Goal: Information Seeking & Learning: Learn about a topic

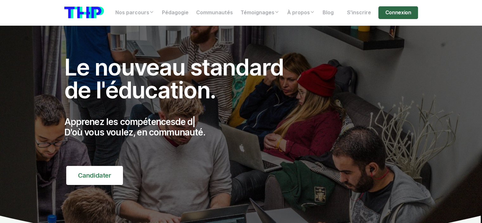
click at [390, 15] on link "Connexion" at bounding box center [398, 12] width 39 height 13
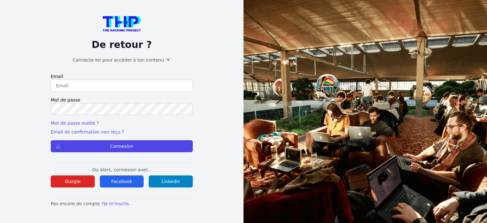
click at [110, 88] on input "email" at bounding box center [122, 86] width 142 height 12
type input "anthony.gerardi.ag@gmail.com"
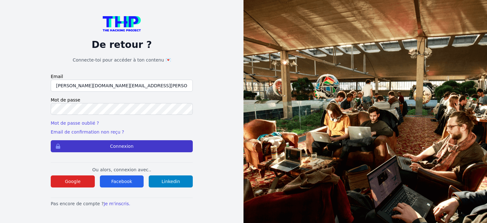
click at [114, 146] on button "Connexion" at bounding box center [122, 146] width 142 height 12
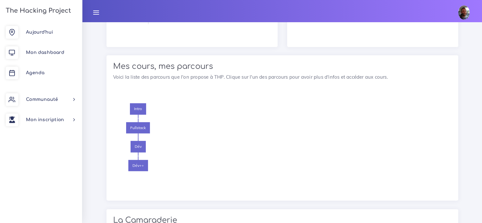
scroll to position [807, 0]
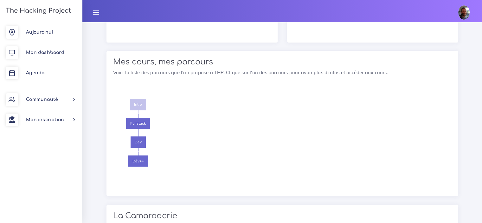
click at [141, 103] on span "Intro" at bounding box center [138, 104] width 16 height 11
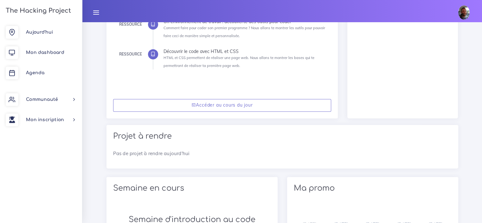
scroll to position [246, 0]
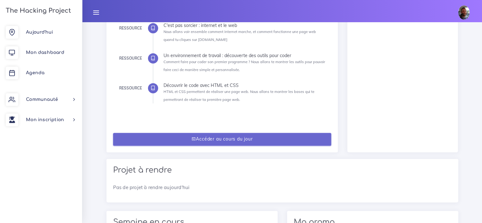
click at [231, 140] on link "Accéder au cours du jour" at bounding box center [222, 139] width 218 height 13
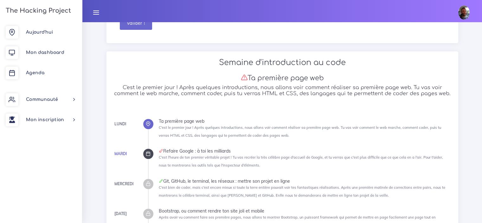
scroll to position [89, 0]
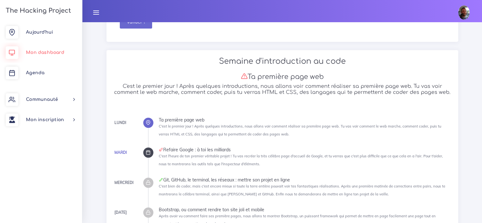
click at [45, 53] on span "Mon dashboard" at bounding box center [45, 52] width 38 height 5
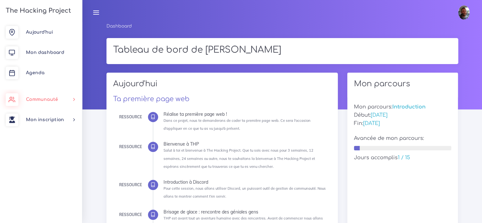
click at [42, 100] on span "Communauté" at bounding box center [42, 99] width 32 height 5
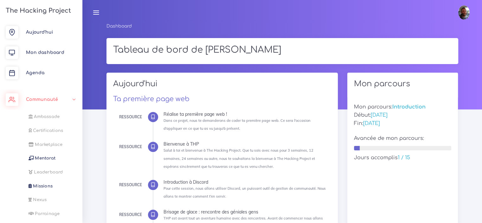
click at [97, 11] on icon at bounding box center [96, 12] width 7 height 7
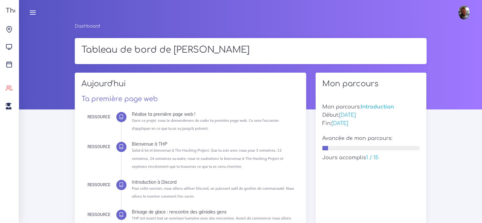
click at [33, 12] on icon at bounding box center [32, 12] width 7 height 7
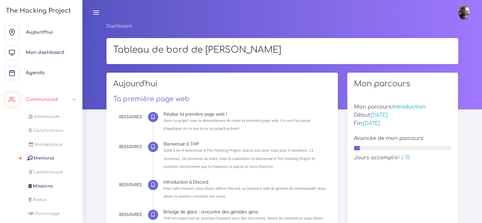
click at [44, 158] on span "Mentorat" at bounding box center [44, 158] width 21 height 5
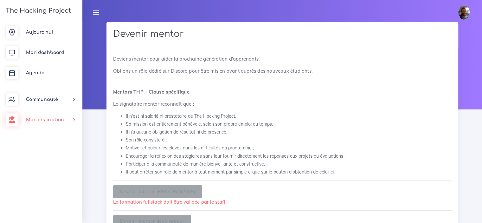
click at [53, 119] on span "Mon inscription" at bounding box center [45, 119] width 38 height 5
click at [43, 53] on span "Mon dashboard" at bounding box center [45, 52] width 38 height 5
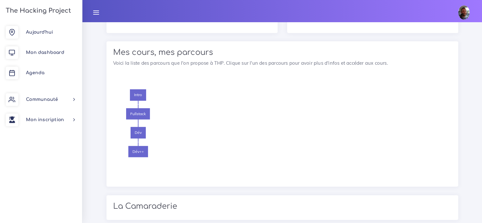
scroll to position [787, 0]
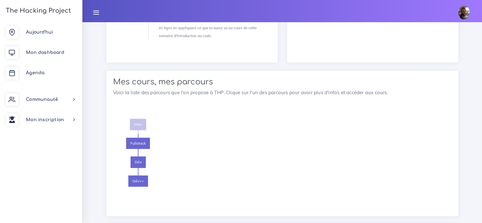
click at [137, 125] on span "Intro" at bounding box center [138, 124] width 16 height 11
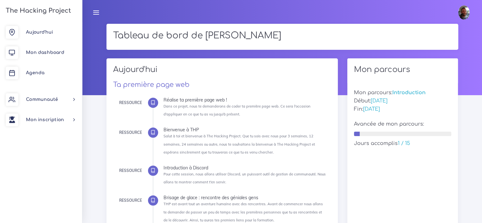
scroll to position [0, 0]
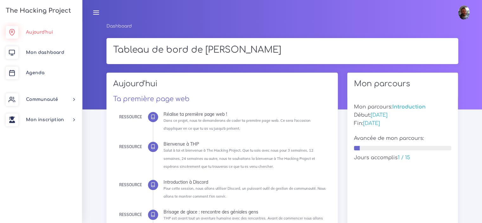
click at [40, 30] on span "Aujourd'hui" at bounding box center [39, 32] width 27 height 5
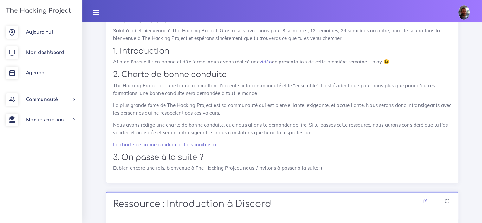
scroll to position [782, 0]
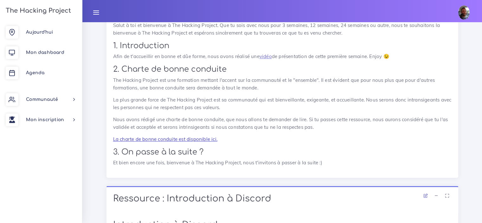
click at [193, 136] on link "La charte de bonne conduite est disponible ici." at bounding box center [165, 139] width 104 height 6
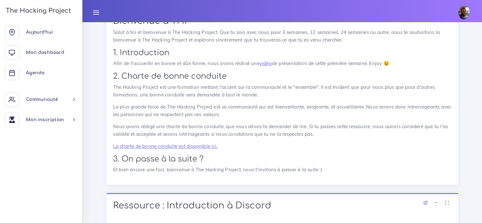
scroll to position [786, 0]
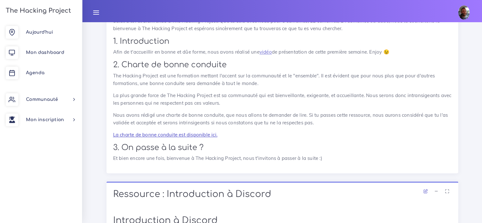
click at [170, 132] on link "La charte de bonne conduite est disponible ici." at bounding box center [165, 135] width 104 height 6
click at [42, 30] on span "Aujourd'hui" at bounding box center [39, 32] width 27 height 5
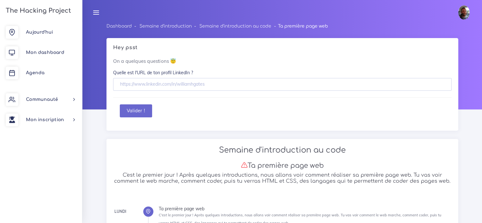
click at [154, 128] on div "Hey psst On a quelques questions 😇 Quelle est l'URL de ton profil LinkedIn ? Va…" at bounding box center [283, 84] width 352 height 93
click at [98, 11] on icon at bounding box center [96, 12] width 7 height 7
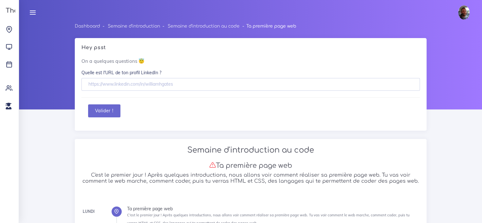
click at [32, 11] on icon at bounding box center [32, 12] width 7 height 7
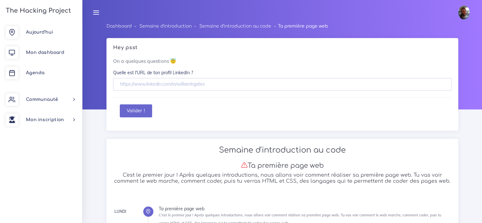
click at [36, 10] on h3 "The Hacking Project" at bounding box center [37, 10] width 67 height 7
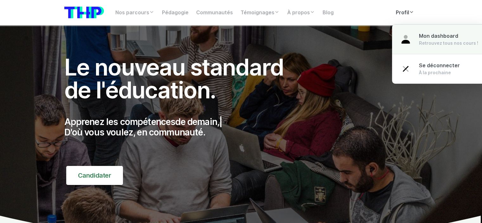
click at [437, 40] on div "Retrouvez tous nos cours !" at bounding box center [448, 43] width 59 height 6
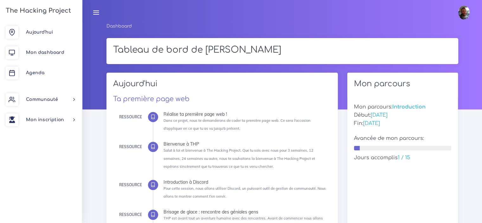
click at [462, 15] on img at bounding box center [463, 12] width 11 height 14
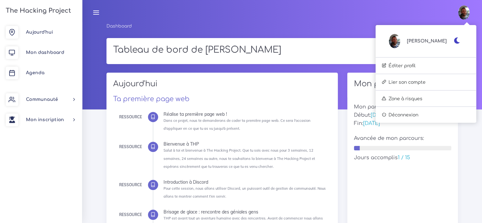
click at [456, 39] on icon "button" at bounding box center [457, 40] width 7 height 6
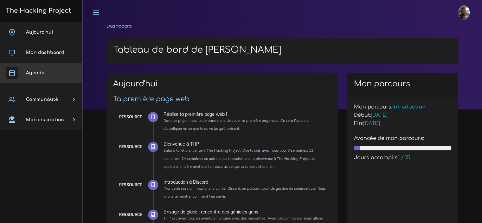
click at [42, 73] on span "Agenda" at bounding box center [35, 72] width 18 height 5
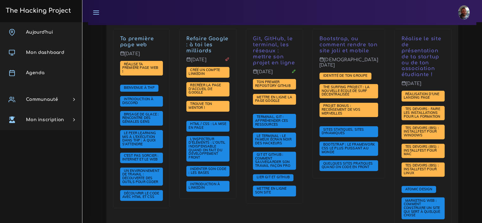
scroll to position [158, 0]
